Goal: Information Seeking & Learning: Learn about a topic

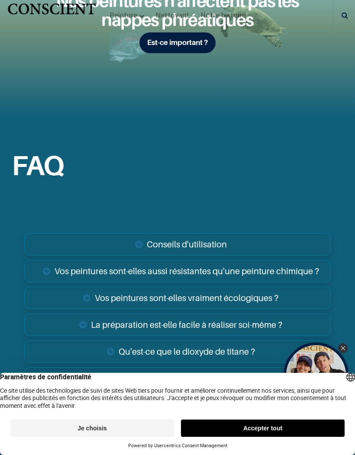
scroll to position [1770, 0]
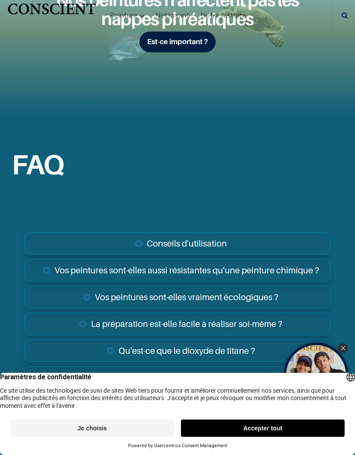
click at [261, 429] on button "Accepter tout" at bounding box center [262, 428] width 163 height 17
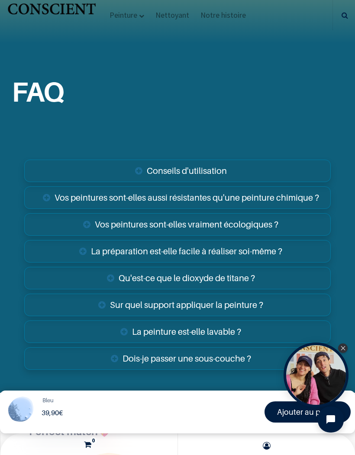
scroll to position [1845, 0]
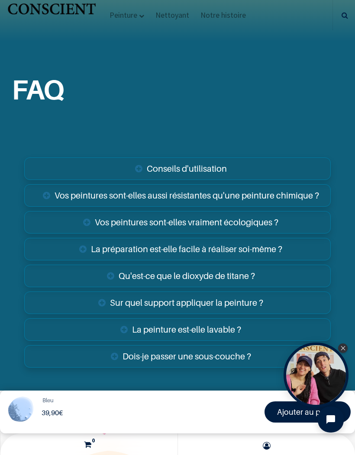
click at [192, 275] on link "Qu'est-ce que le dioxyde de titane ?" at bounding box center [177, 276] width 306 height 22
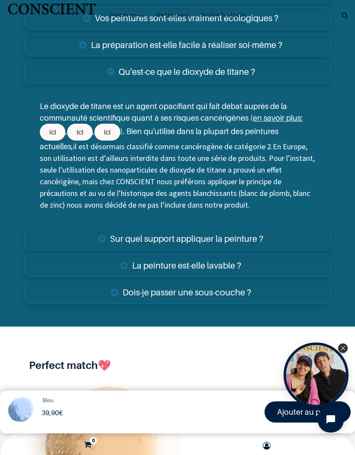
scroll to position [2050, 0]
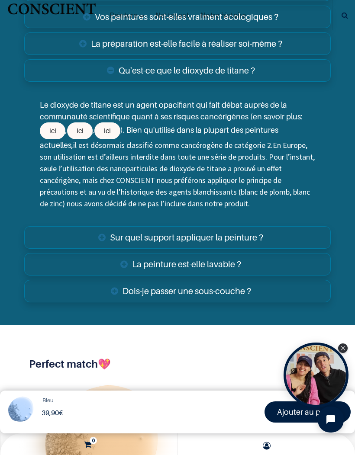
click at [174, 238] on link "Sur quel support appliquer la peinture ?" at bounding box center [177, 237] width 306 height 22
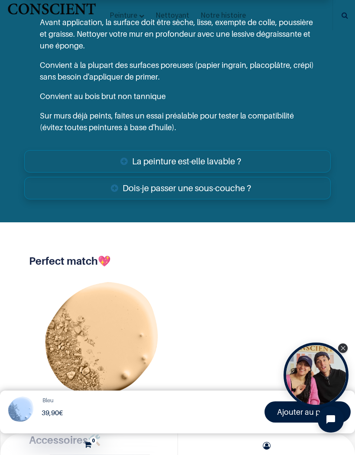
scroll to position [2298, 0]
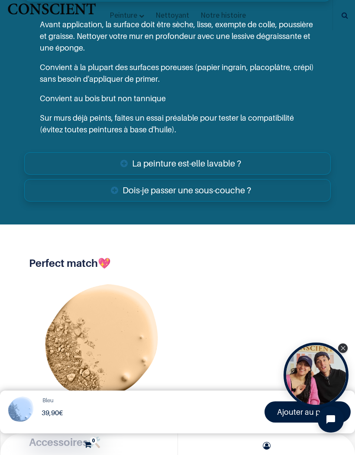
click at [187, 189] on link "Dois-je passer une sous-couche ?" at bounding box center [177, 190] width 306 height 22
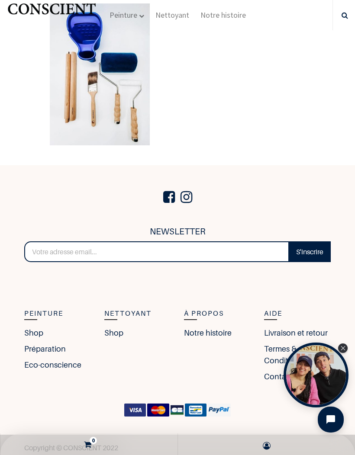
scroll to position [2817, 0]
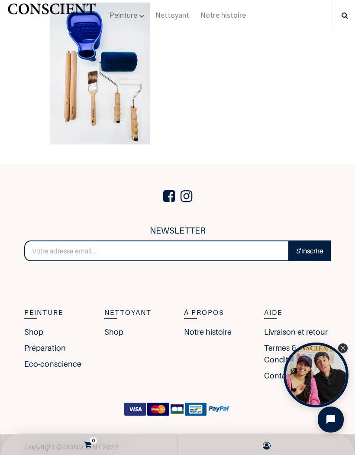
click at [202, 331] on link "Notre histoire" at bounding box center [208, 332] width 48 height 12
